Goal: Download file/media

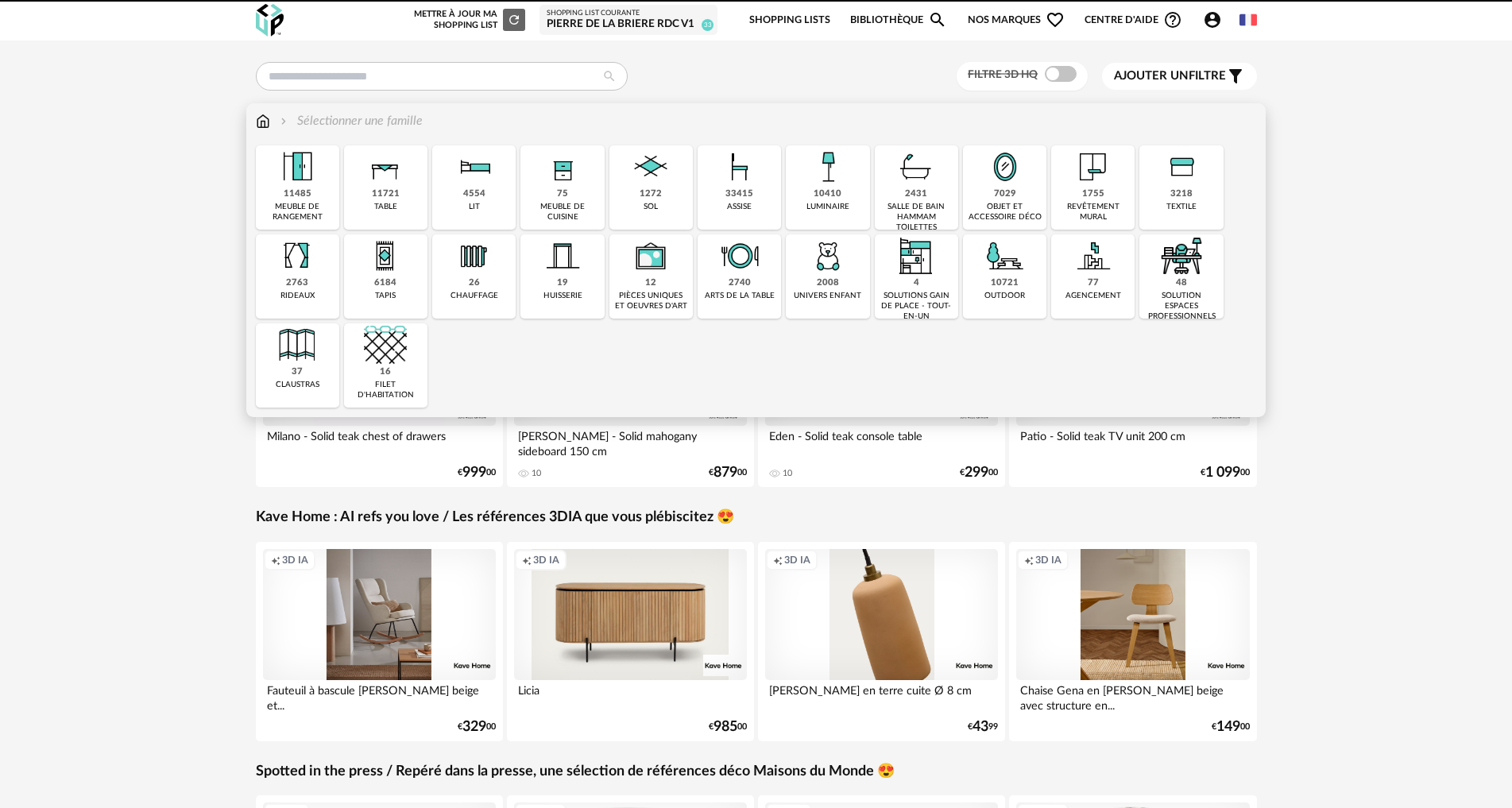
click at [647, 190] on div "1272" at bounding box center [651, 194] width 23 height 12
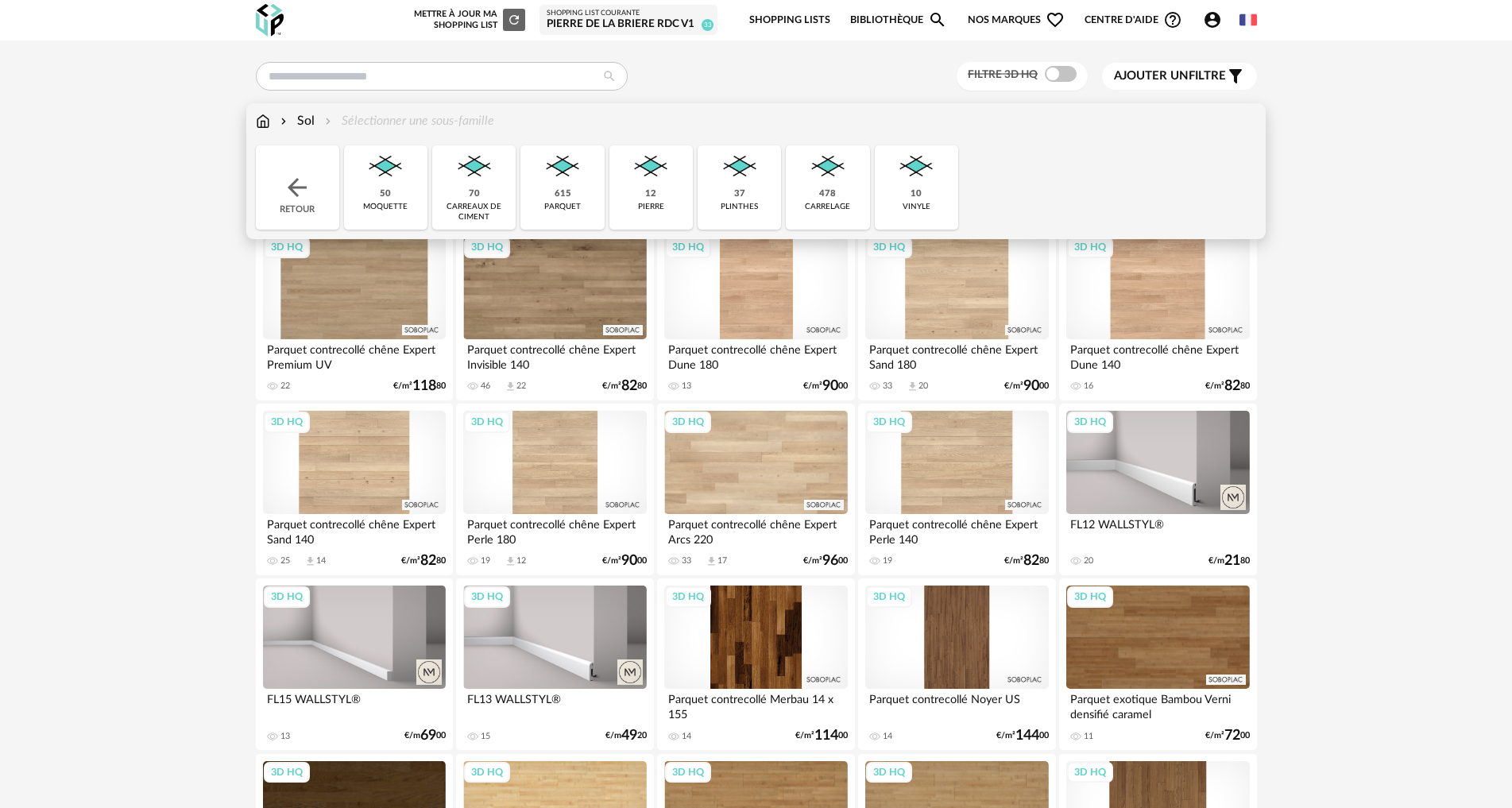
click at [486, 183] on img at bounding box center [473, 166] width 42 height 42
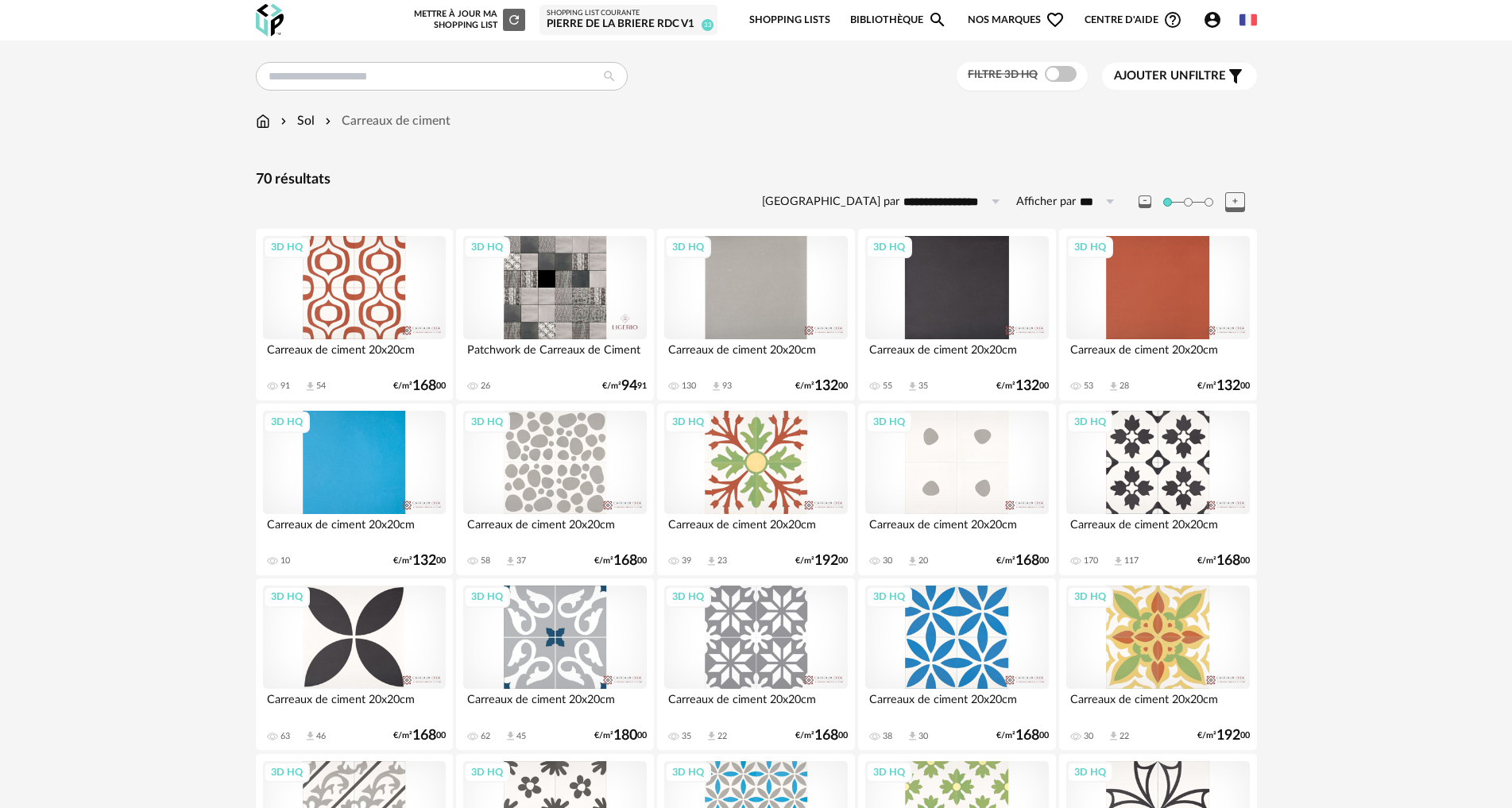
click at [569, 283] on div "3D HQ" at bounding box center [554, 287] width 183 height 103
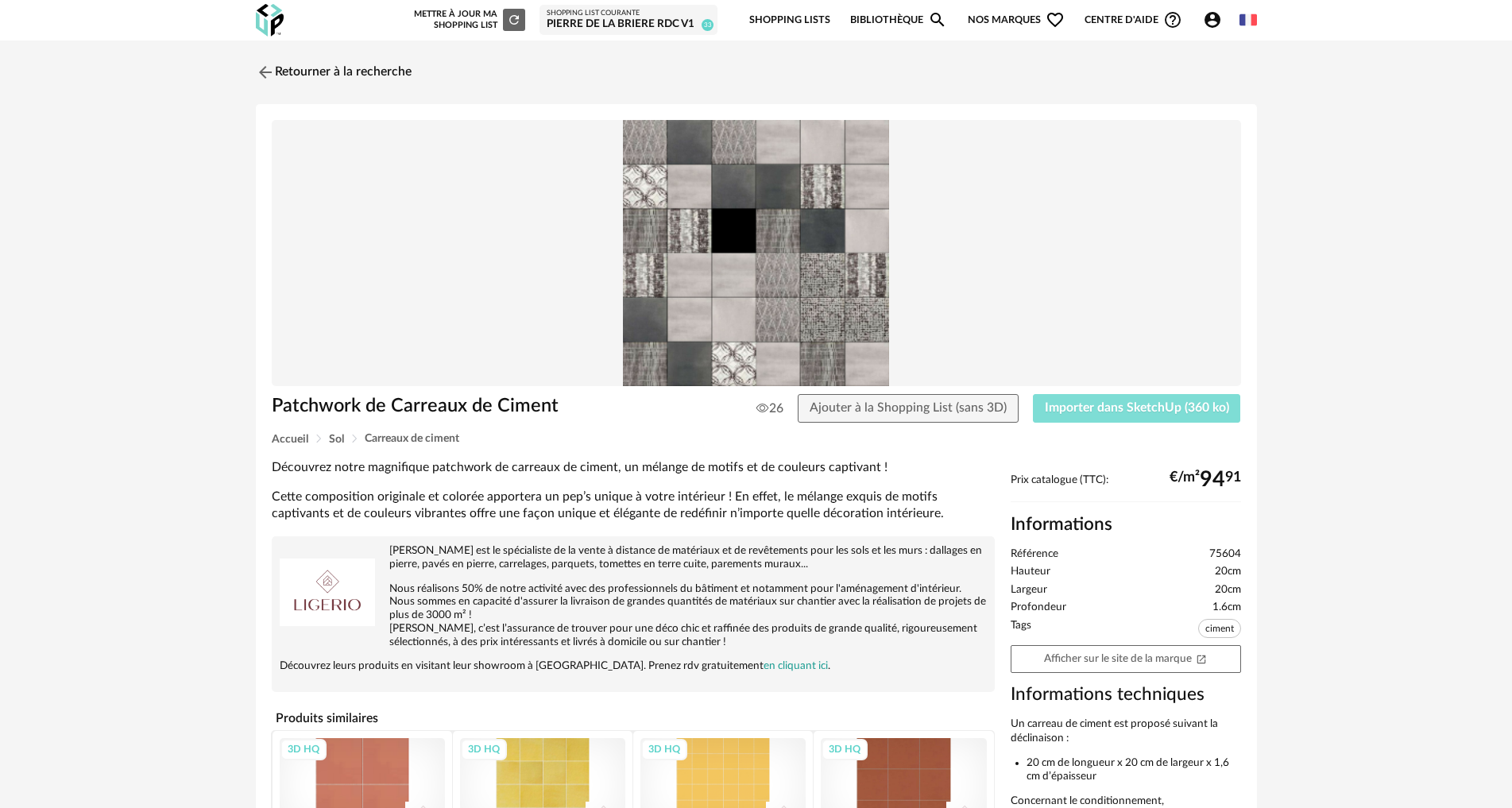
click at [1124, 401] on span "Importer dans SketchUp (360 ko)" at bounding box center [1137, 407] width 185 height 13
